Goal: Check status: Check status

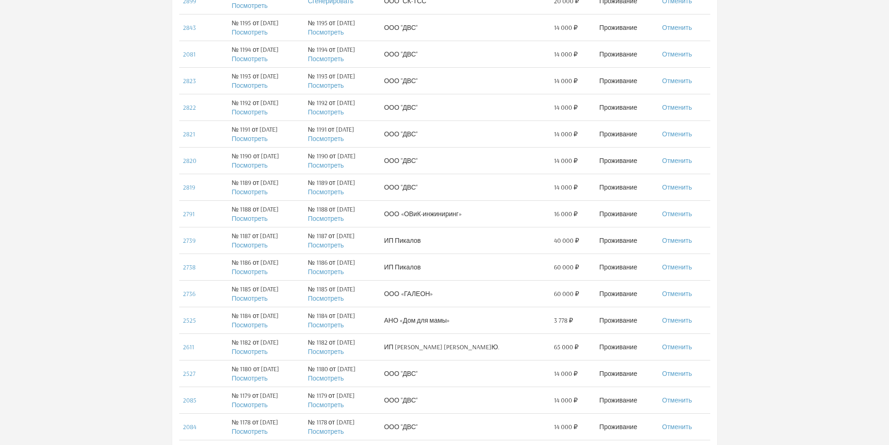
scroll to position [233, 0]
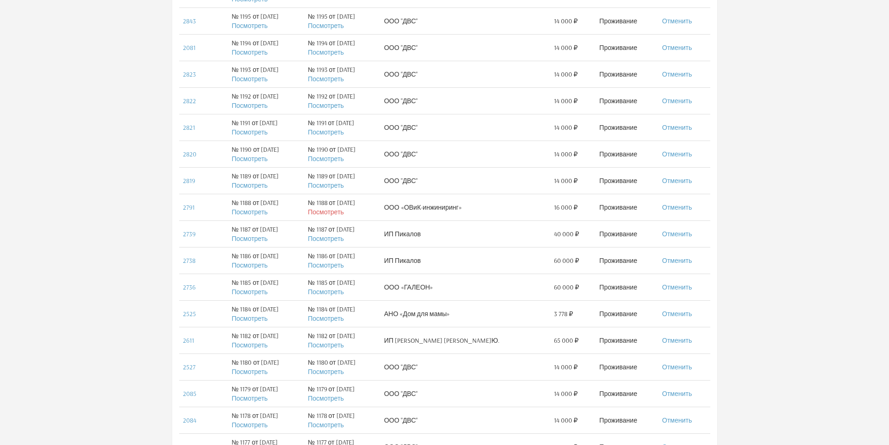
click at [344, 215] on link "Посмотреть" at bounding box center [326, 212] width 36 height 8
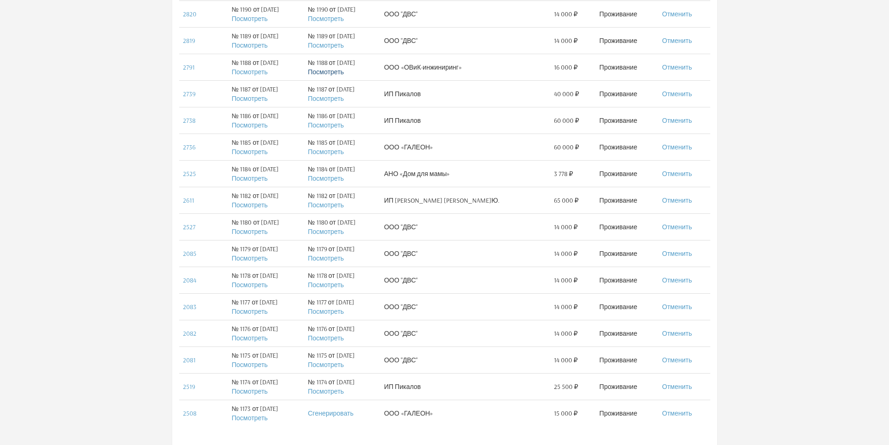
scroll to position [467, 0]
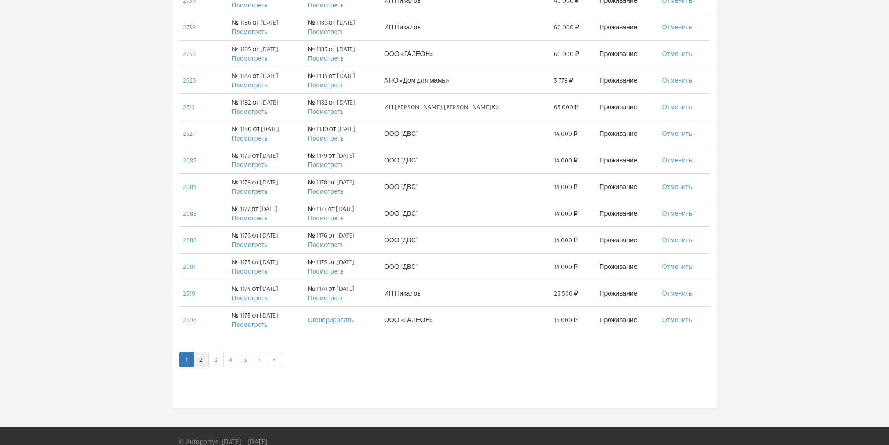
click at [200, 358] on link "2" at bounding box center [200, 359] width 15 height 16
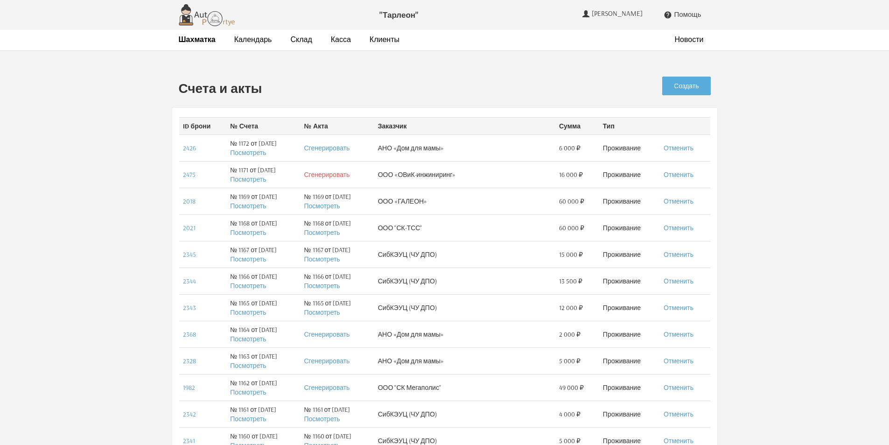
click at [332, 174] on link "Сгенерировать" at bounding box center [327, 174] width 46 height 8
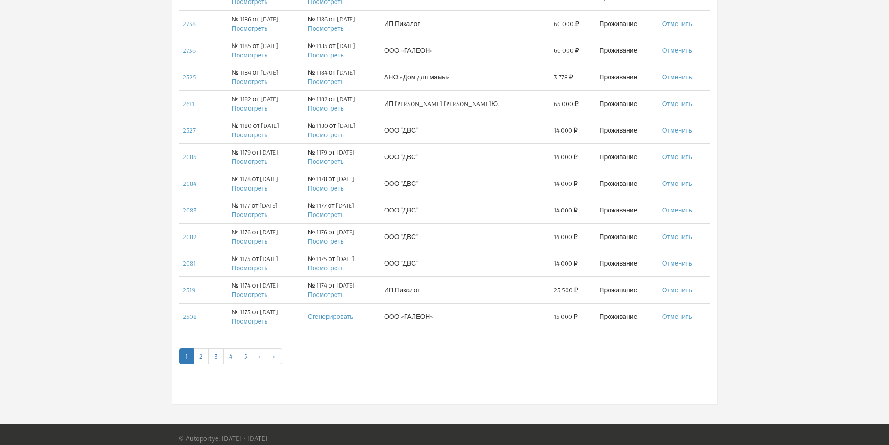
scroll to position [478, 0]
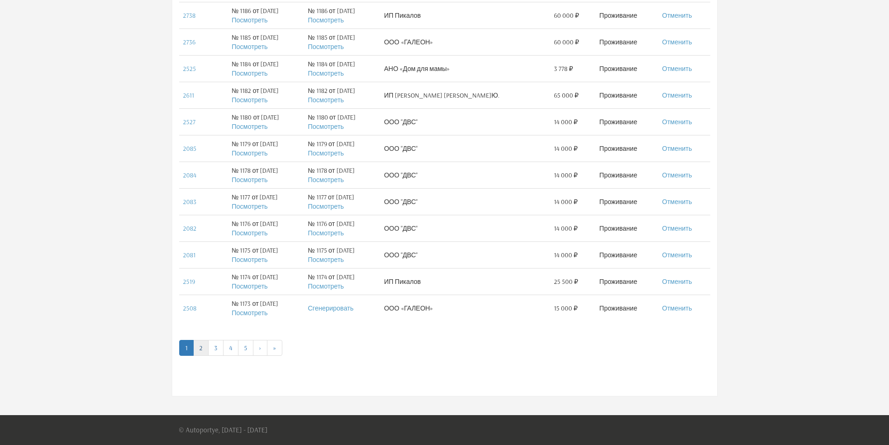
click at [201, 349] on link "2" at bounding box center [200, 348] width 15 height 16
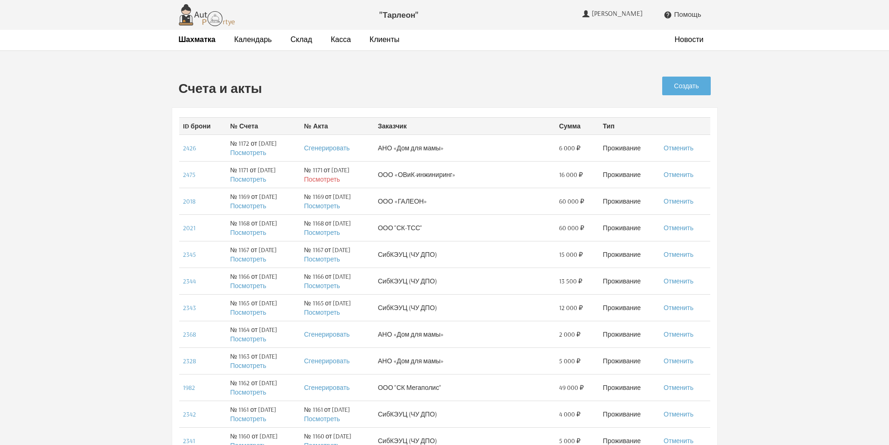
click at [340, 179] on link "Посмотреть" at bounding box center [322, 179] width 36 height 8
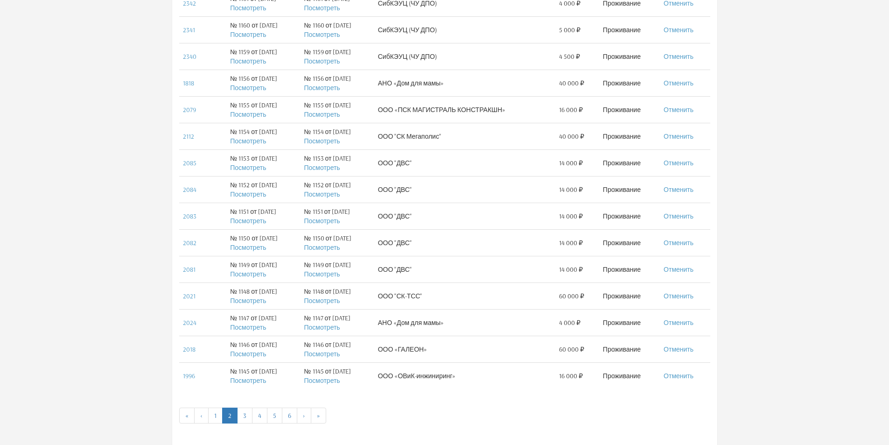
scroll to position [467, 0]
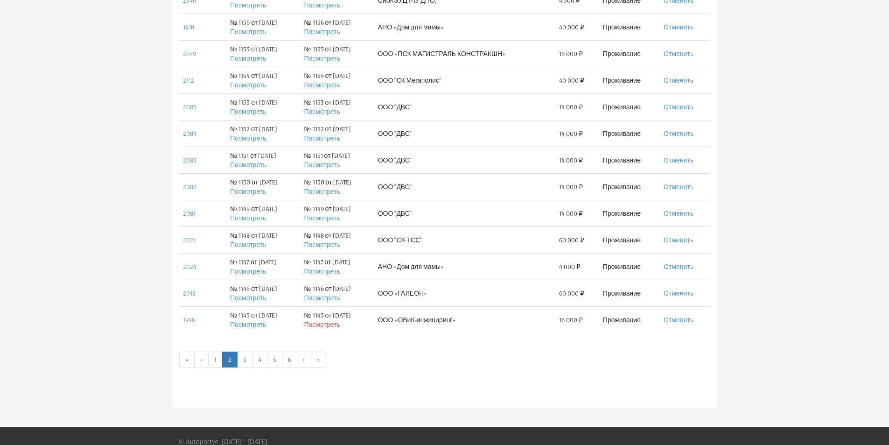
click at [337, 324] on link "Посмотреть" at bounding box center [322, 324] width 36 height 8
click at [215, 363] on link "1" at bounding box center [215, 359] width 14 height 16
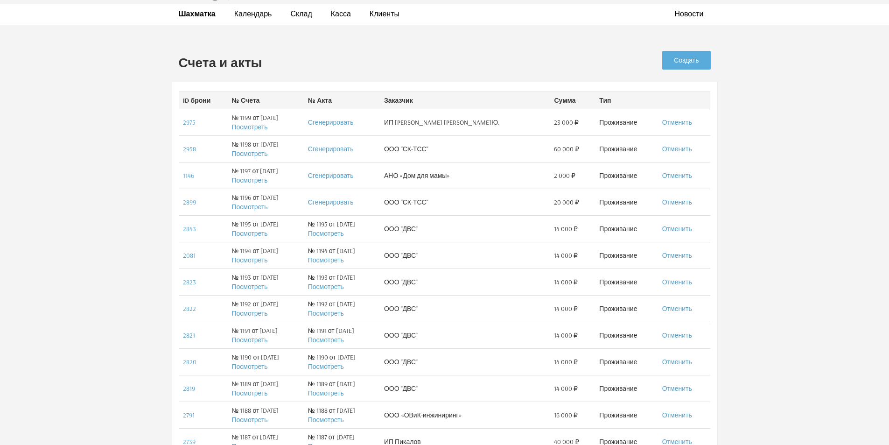
scroll to position [47, 0]
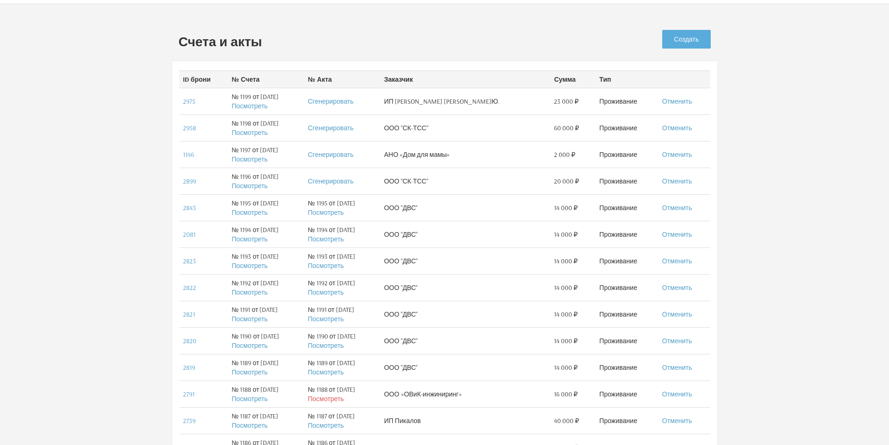
click at [344, 402] on link "Посмотреть" at bounding box center [326, 398] width 36 height 8
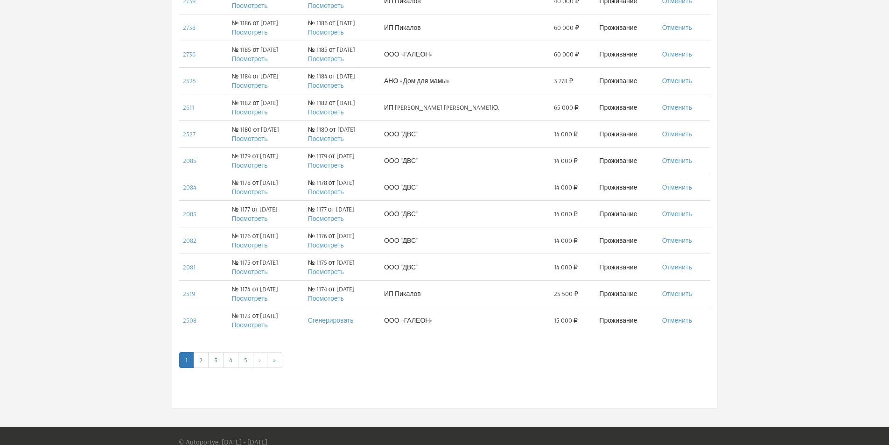
scroll to position [478, 0]
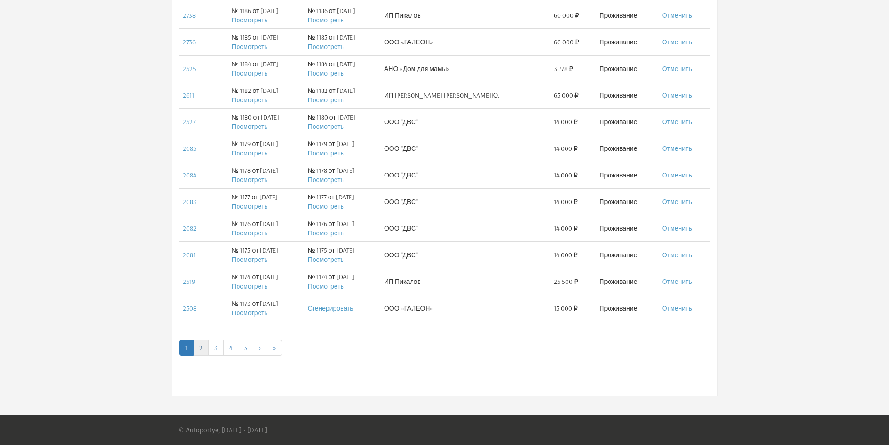
click at [205, 344] on link "2" at bounding box center [200, 348] width 15 height 16
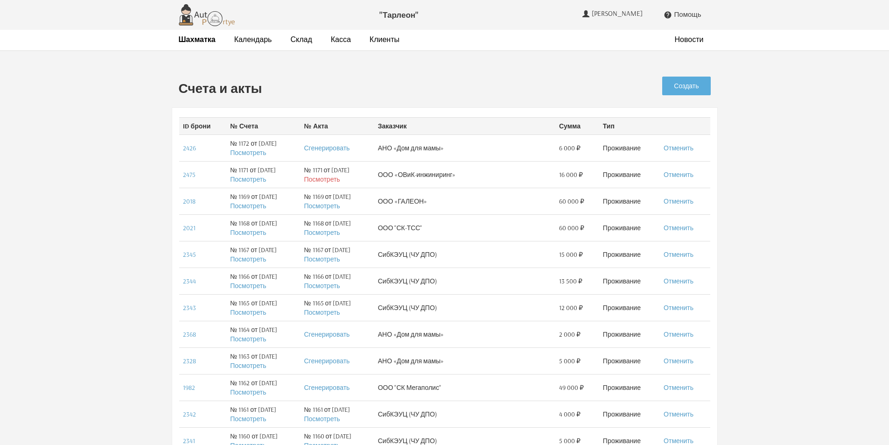
click at [329, 181] on link "Посмотреть" at bounding box center [322, 179] width 36 height 8
click at [201, 37] on strong "Шахматка" at bounding box center [197, 39] width 37 height 9
